Goal: Transaction & Acquisition: Purchase product/service

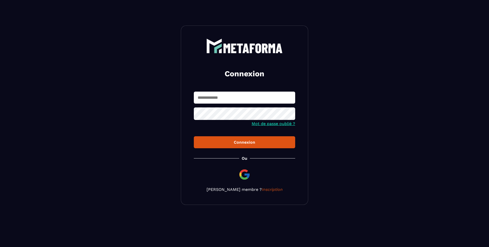
click at [233, 95] on input "text" at bounding box center [244, 98] width 101 height 12
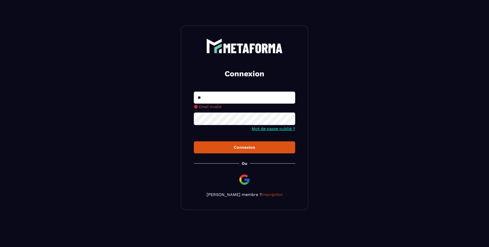
type input "**********"
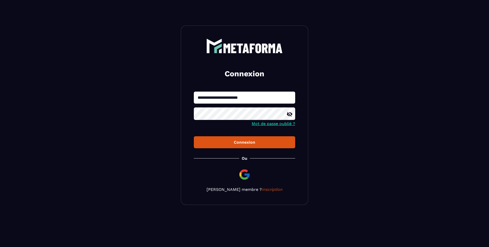
click at [194, 136] on button "Connexion" at bounding box center [244, 142] width 101 height 12
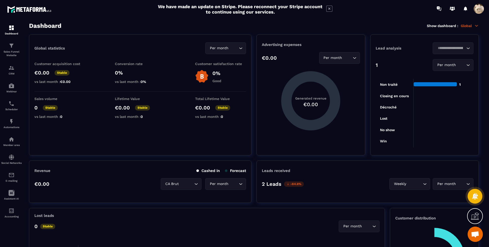
click at [477, 10] on span at bounding box center [479, 9] width 10 height 10
click at [478, 10] on span at bounding box center [479, 9] width 10 height 10
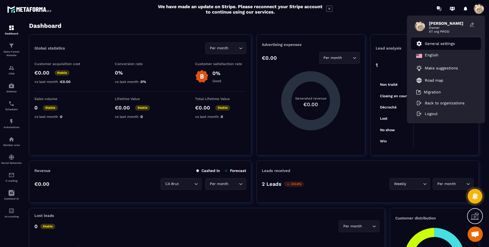
click at [441, 45] on p "General settings" at bounding box center [440, 43] width 30 height 5
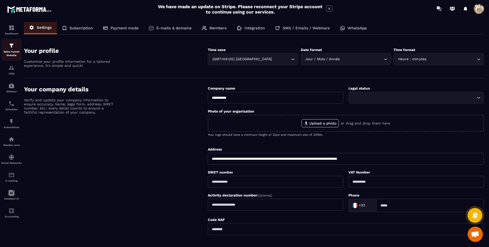
click at [10, 49] on div "Sales Funnel Website" at bounding box center [11, 50] width 20 height 15
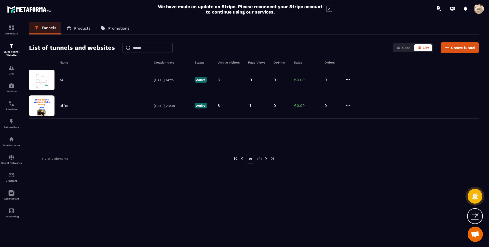
click at [76, 26] on p "Products" at bounding box center [82, 28] width 16 height 5
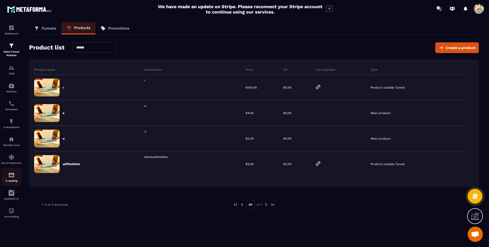
click at [13, 175] on img at bounding box center [11, 175] width 6 height 6
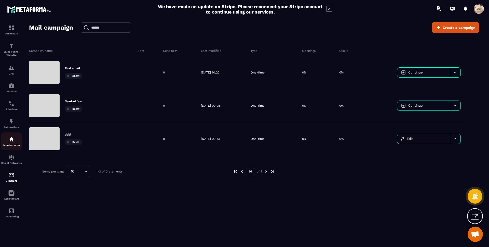
click at [12, 138] on img at bounding box center [11, 139] width 6 height 6
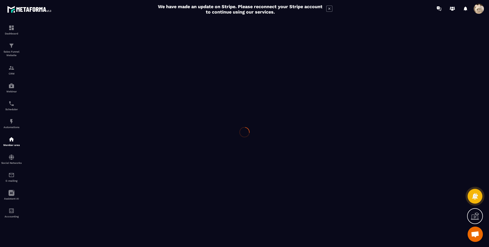
click at [12, 138] on div at bounding box center [244, 132] width 489 height 230
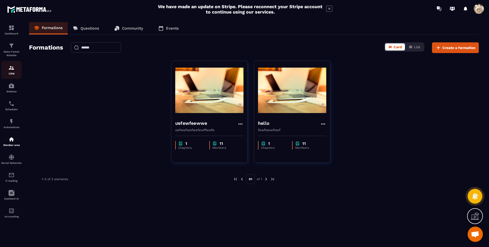
click at [9, 71] on div "CRM" at bounding box center [11, 70] width 20 height 10
click at [12, 45] on img at bounding box center [11, 46] width 6 height 6
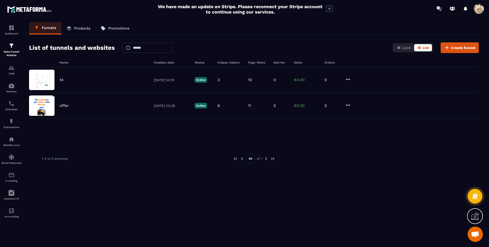
click at [79, 27] on p "Products" at bounding box center [82, 28] width 16 height 5
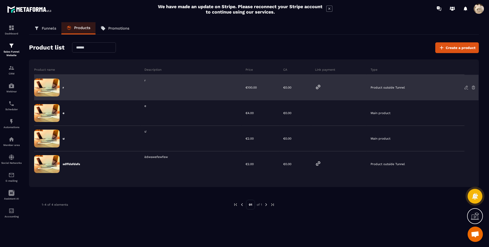
click at [195, 92] on div "r" at bounding box center [191, 87] width 101 height 25
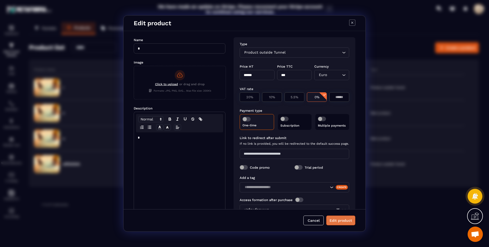
click at [342, 220] on button "Edit product" at bounding box center [341, 220] width 29 height 10
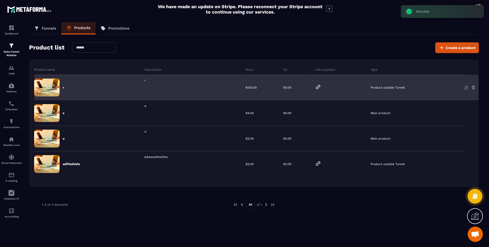
click at [320, 87] on icon at bounding box center [318, 87] width 6 height 6
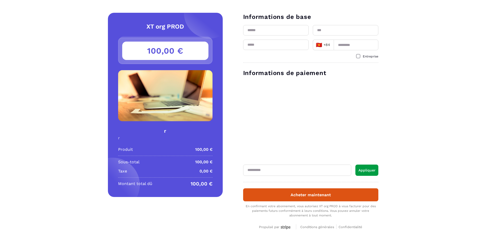
click at [266, 31] on input "text" at bounding box center [276, 30] width 66 height 10
type input "****"
type input "***"
type input "**********"
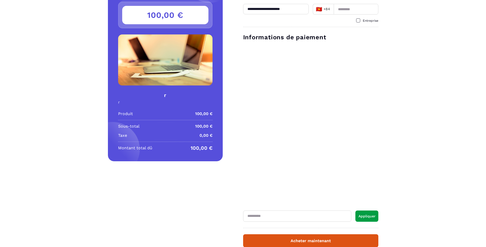
scroll to position [85, 0]
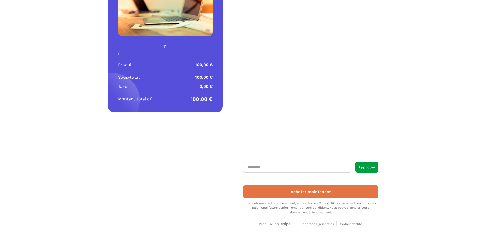
click at [285, 197] on button "Acheter maintenant" at bounding box center [310, 191] width 135 height 13
